Goal: Find contact information: Find contact information

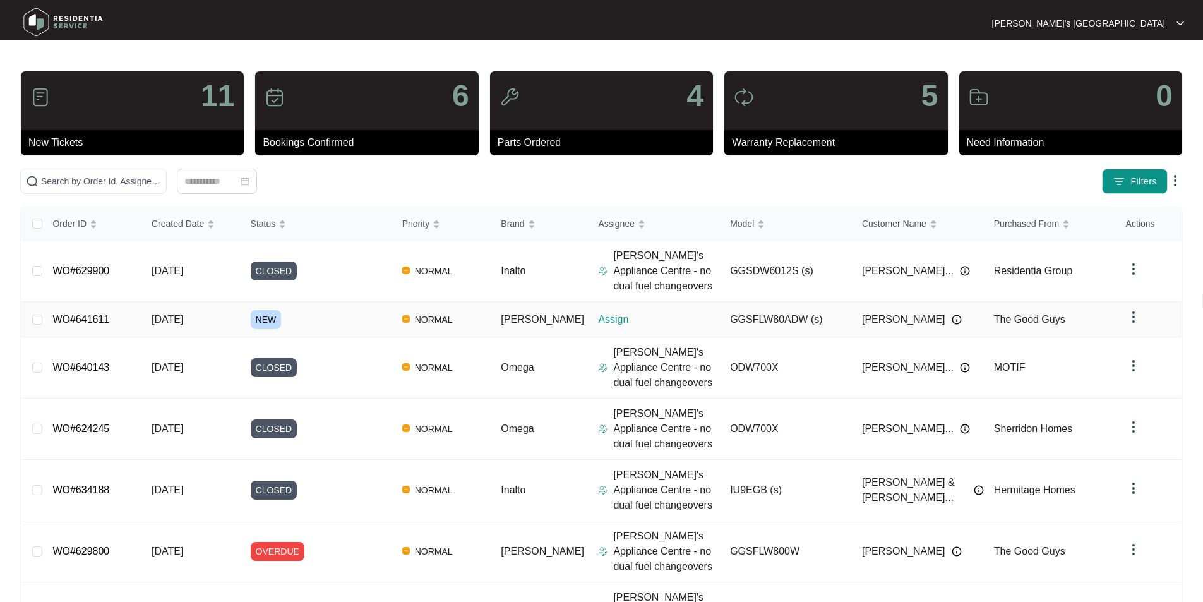
click at [78, 326] on td "WO#641611" at bounding box center [91, 319] width 99 height 35
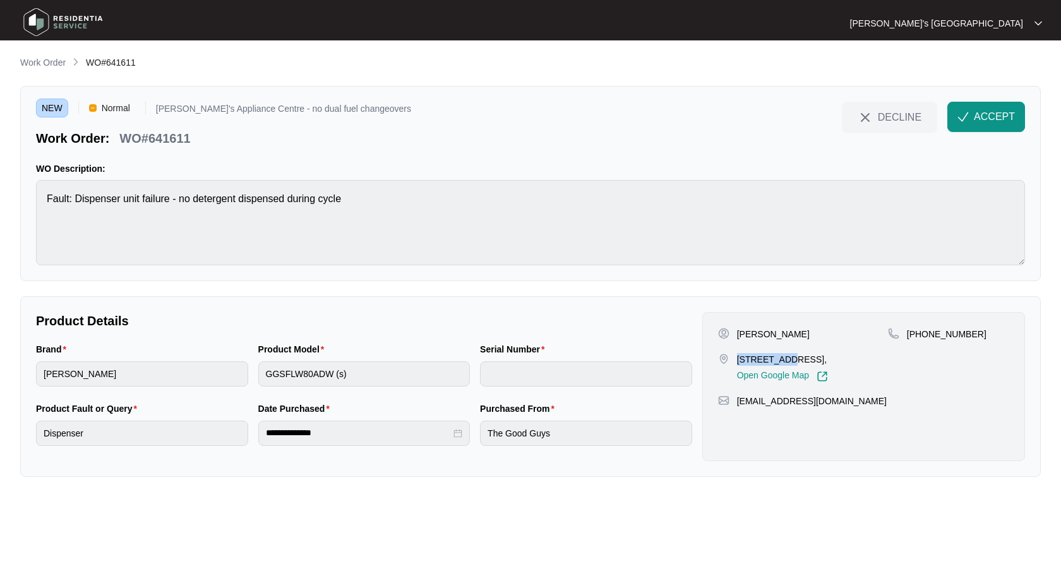
drag, startPoint x: 739, startPoint y: 358, endPoint x: 776, endPoint y: 360, distance: 36.7
click at [776, 360] on p "[STREET_ADDRESS]," at bounding box center [782, 359] width 91 height 13
copy p "27 illouera"
click at [748, 328] on p "[PERSON_NAME]" at bounding box center [773, 334] width 73 height 13
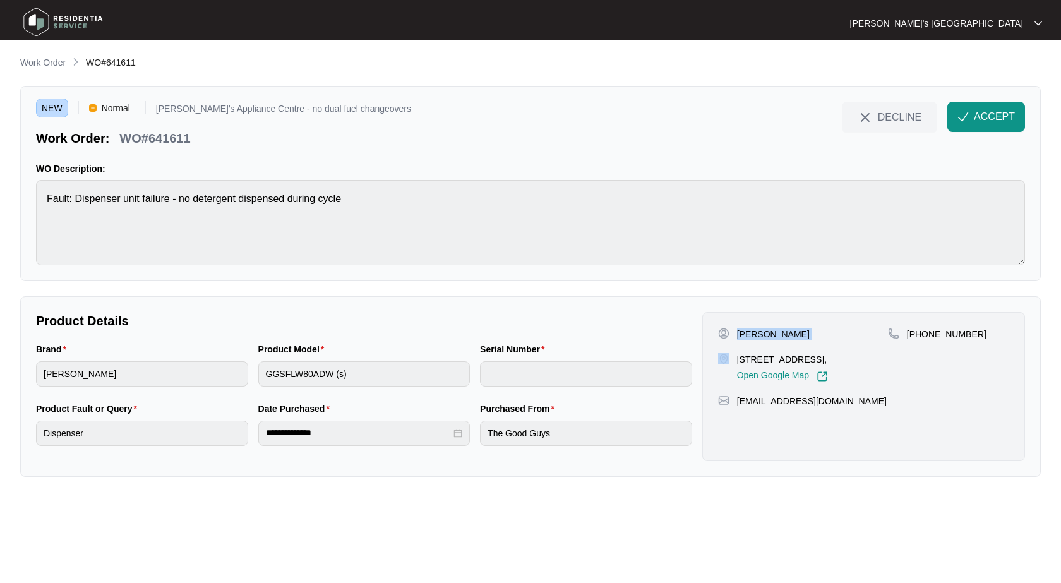
click at [748, 328] on p "[PERSON_NAME]" at bounding box center [773, 334] width 73 height 13
copy p "[PERSON_NAME]"
click at [948, 338] on p "[PHONE_NUMBER]" at bounding box center [947, 334] width 80 height 13
copy p "61406242491"
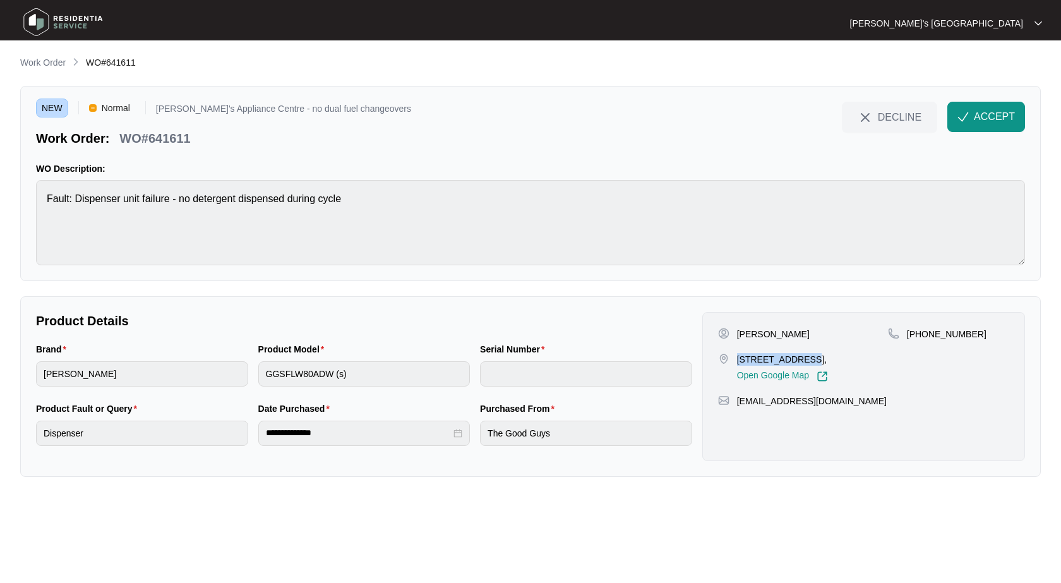
drag, startPoint x: 739, startPoint y: 358, endPoint x: 800, endPoint y: 361, distance: 60.7
click at [793, 362] on p "[STREET_ADDRESS]," at bounding box center [782, 359] width 91 height 13
copy p "[STREET_ADDRESS]"
drag, startPoint x: 761, startPoint y: 342, endPoint x: 763, endPoint y: 334, distance: 7.8
click at [761, 342] on div "[PERSON_NAME] [STREET_ADDRESS], Open Google Map" at bounding box center [803, 355] width 170 height 54
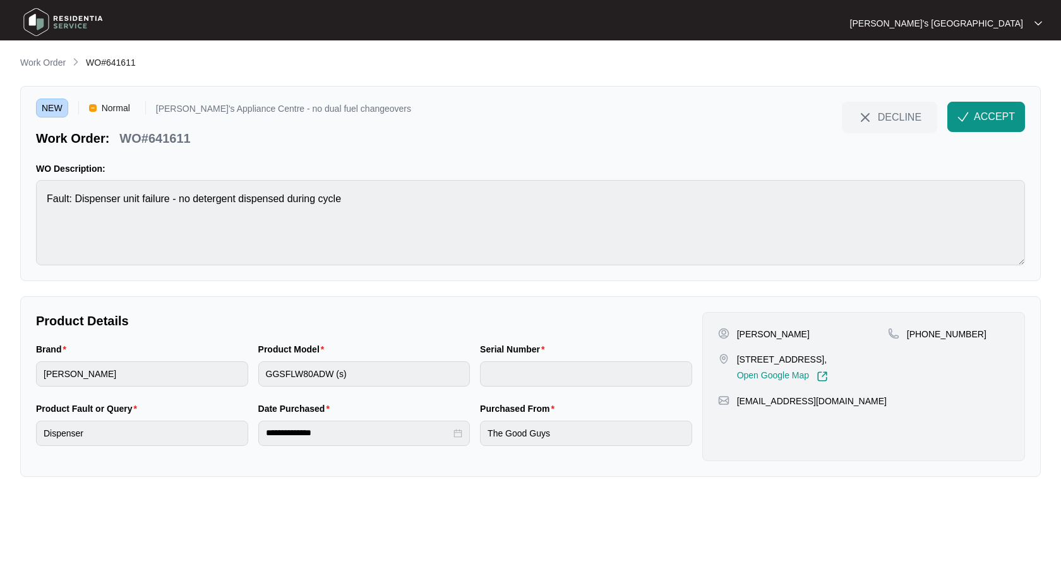
click at [763, 334] on p "[PERSON_NAME]" at bounding box center [773, 334] width 73 height 13
copy p "Lei"
click at [184, 137] on p "WO#641611" at bounding box center [154, 138] width 71 height 18
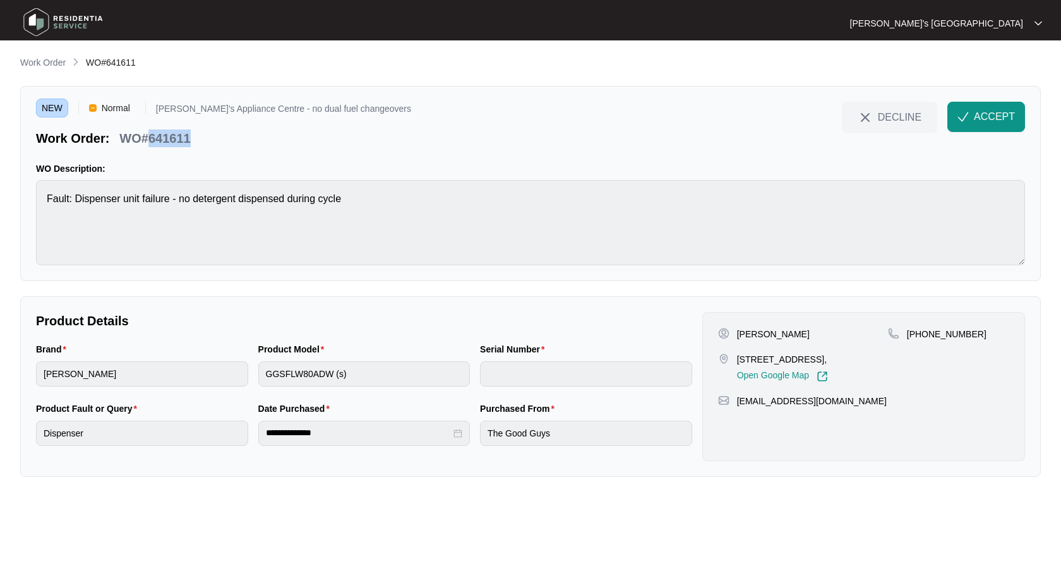
copy p "641611"
click at [969, 97] on div "NEW Normal [PERSON_NAME]'s Appliance Centre - no dual fuel changeovers Work Ord…" at bounding box center [530, 183] width 1020 height 195
click at [978, 109] on button "ACCEPT" at bounding box center [986, 117] width 78 height 30
